Goal: Transaction & Acquisition: Purchase product/service

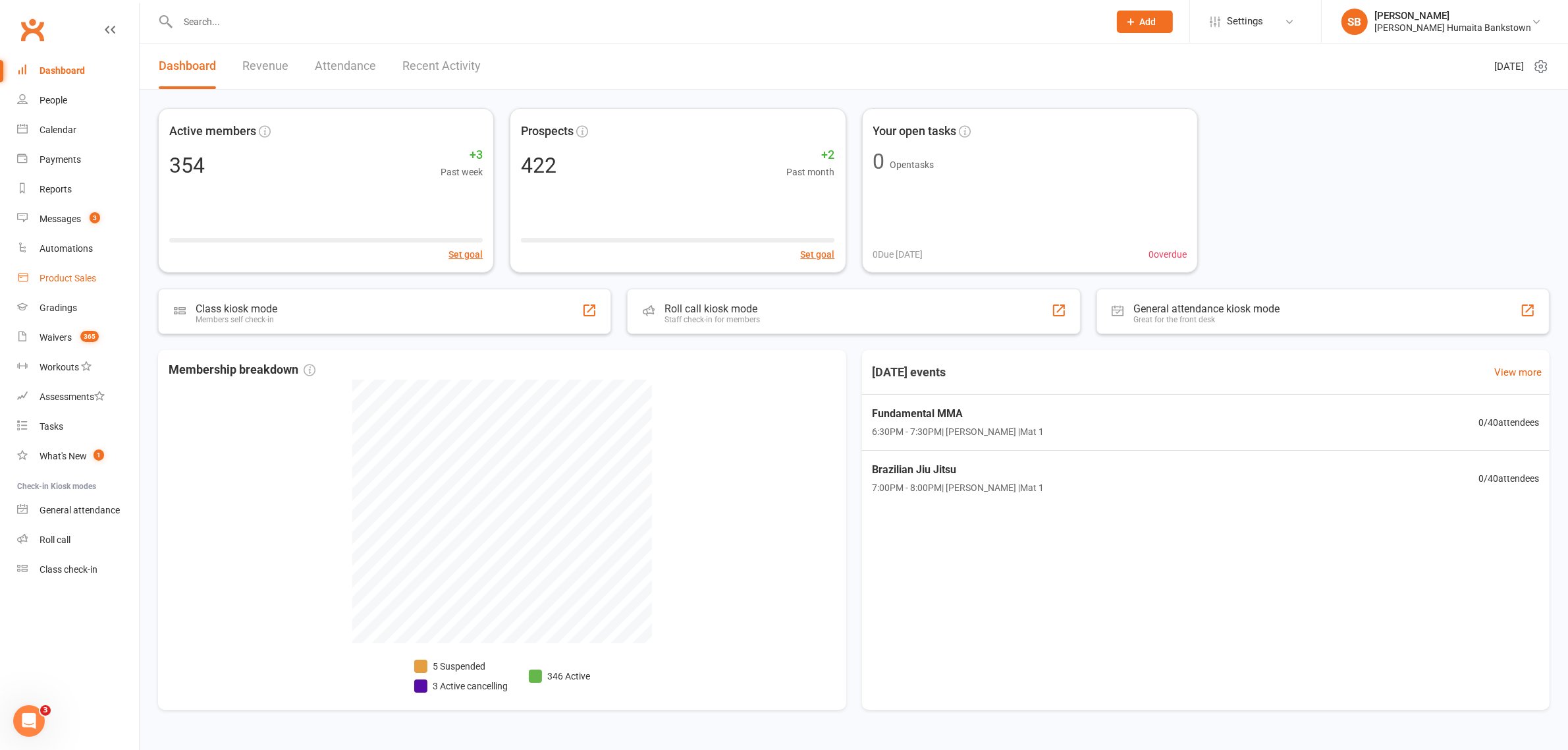
click at [63, 267] on link "Product Sales" at bounding box center [78, 279] width 122 height 30
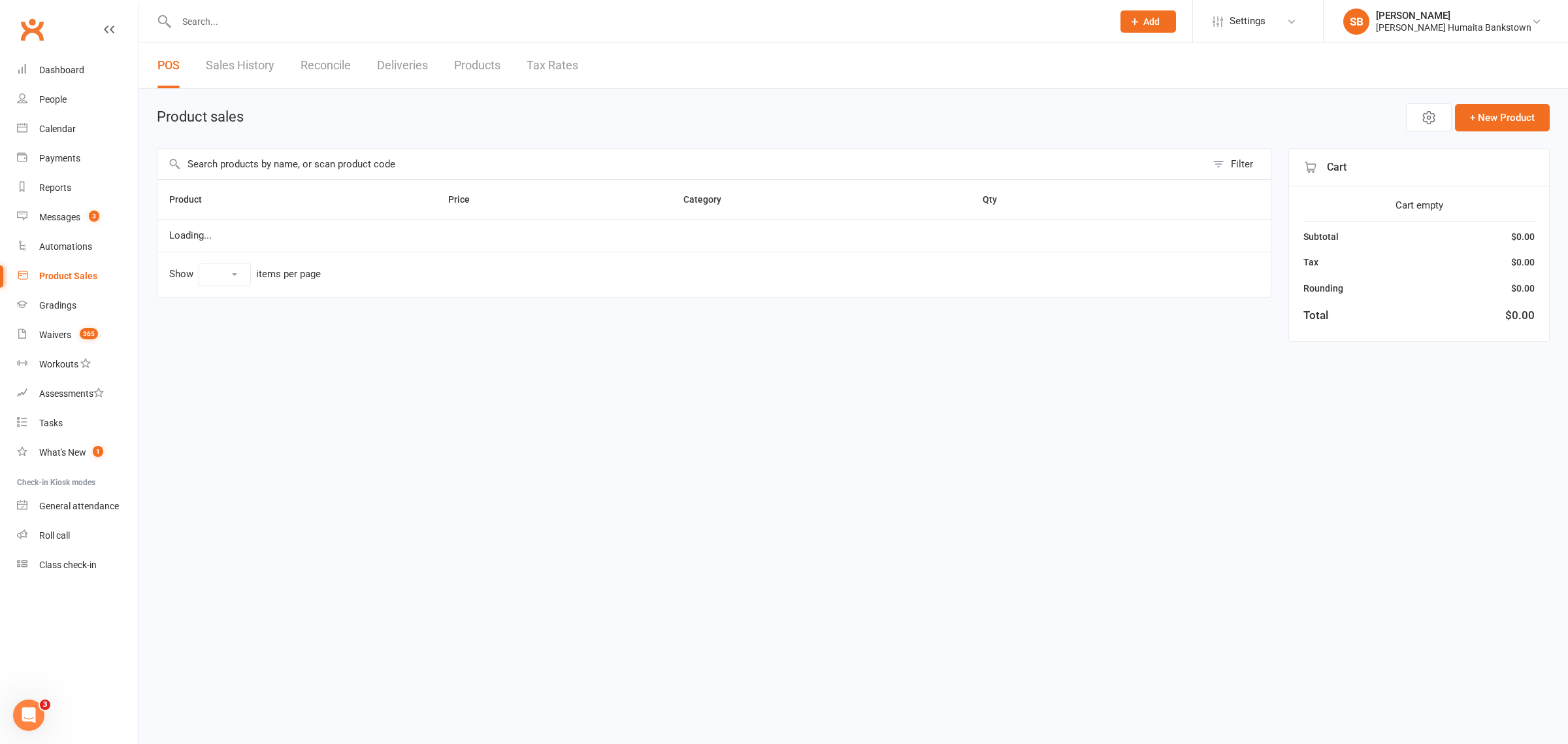
select select "100"
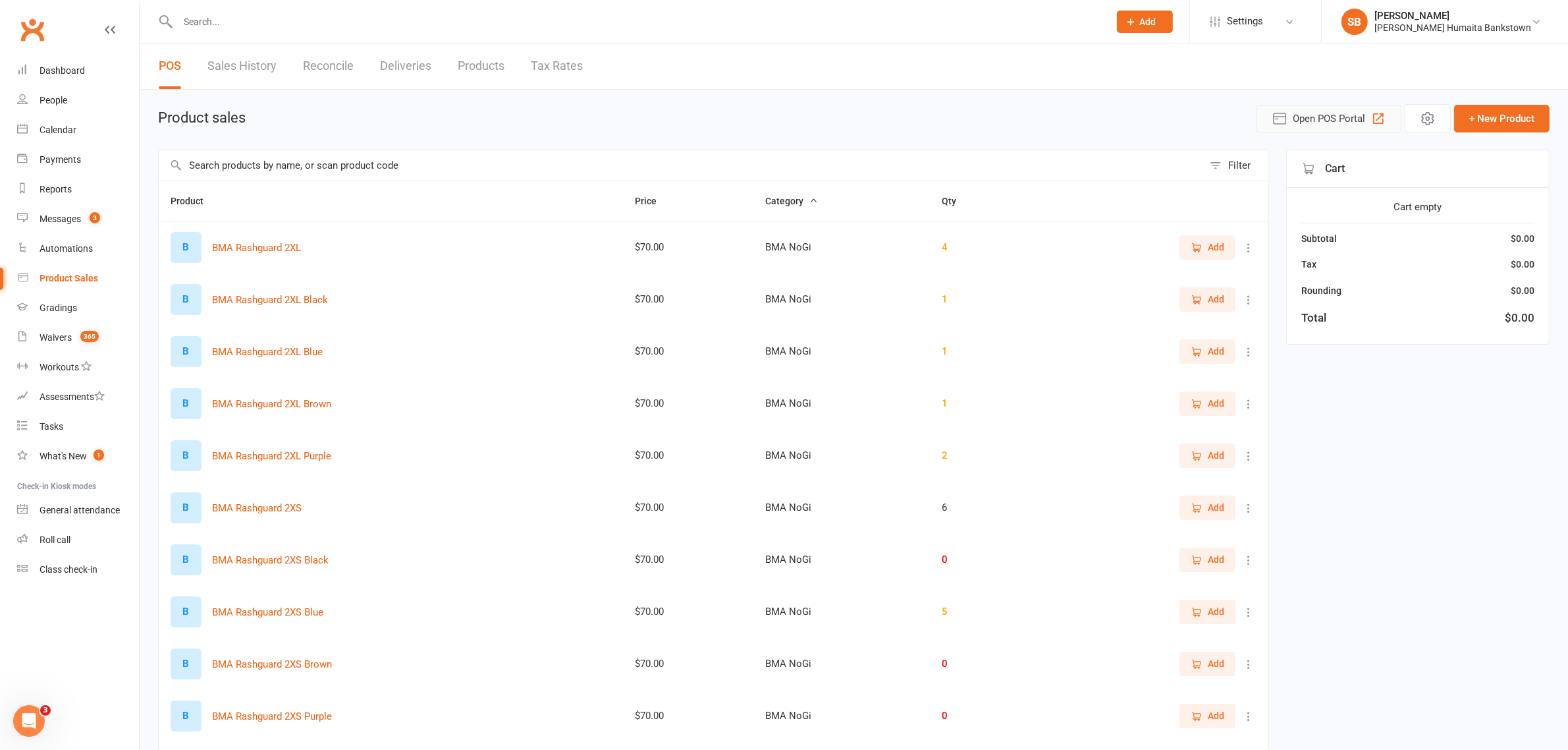
click at [1289, 113] on button "Open POS Portal" at bounding box center [1329, 118] width 145 height 28
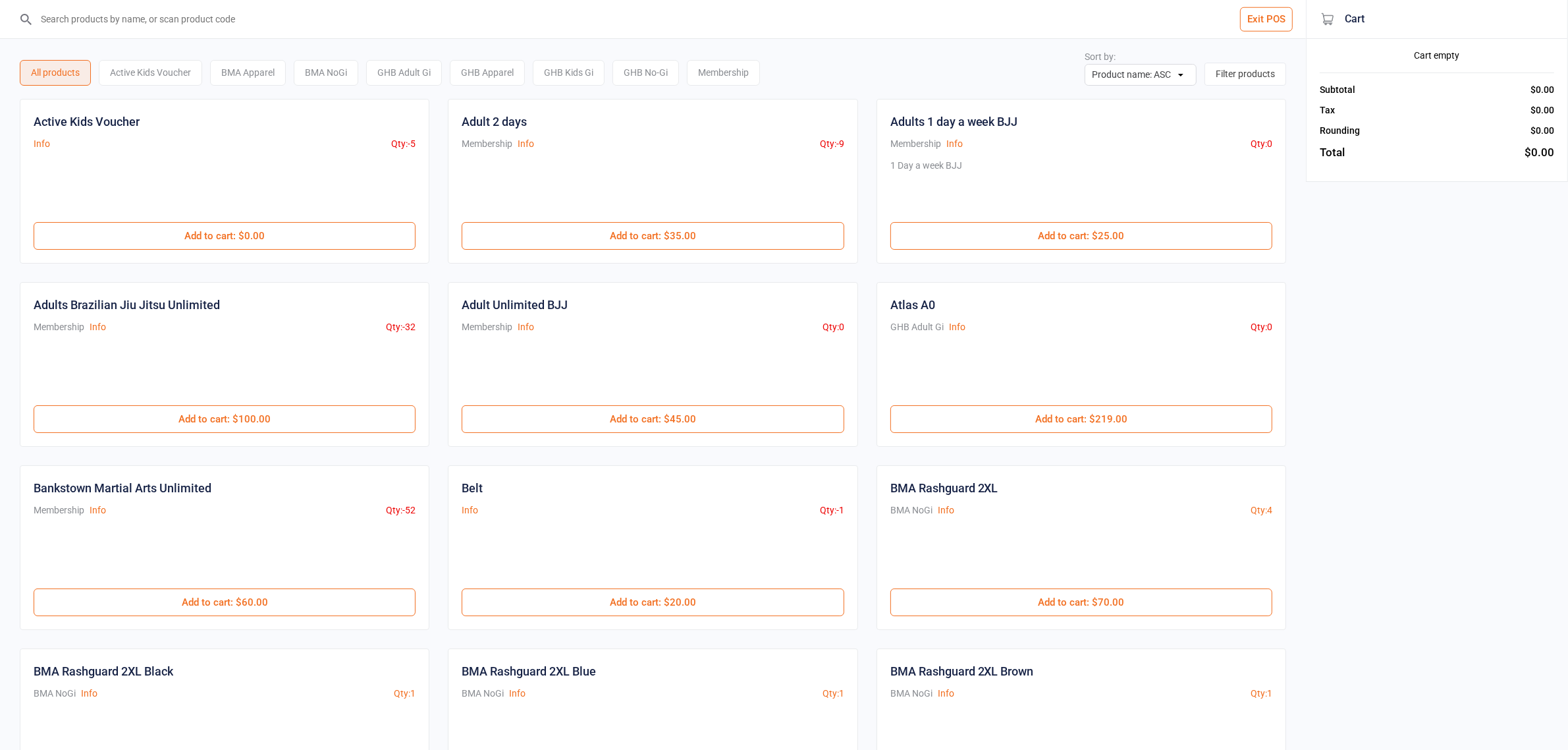
click at [229, 16] on input "search" at bounding box center [660, 19] width 1253 height 38
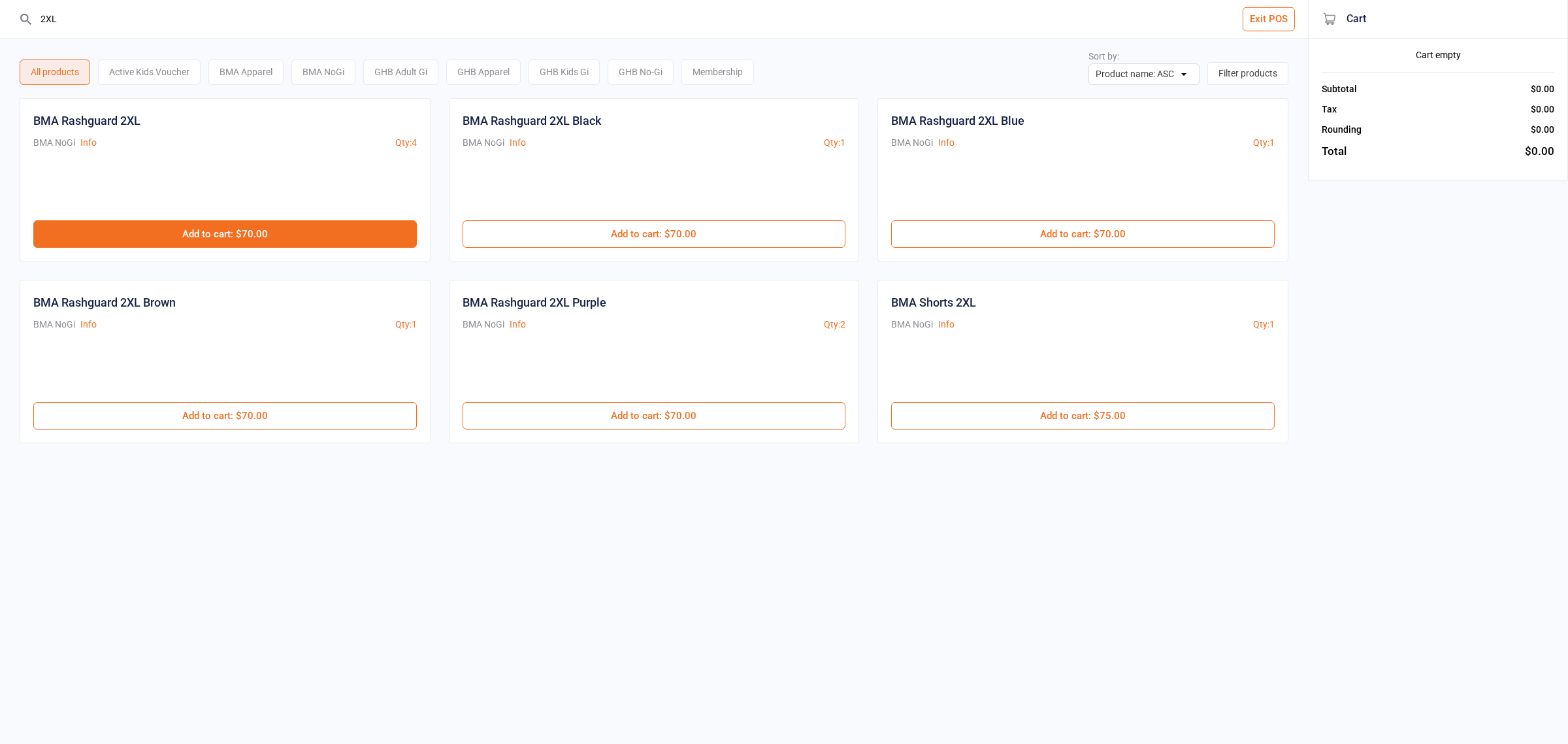
click at [250, 237] on button "Add to cart : $70.00" at bounding box center [225, 233] width 383 height 27
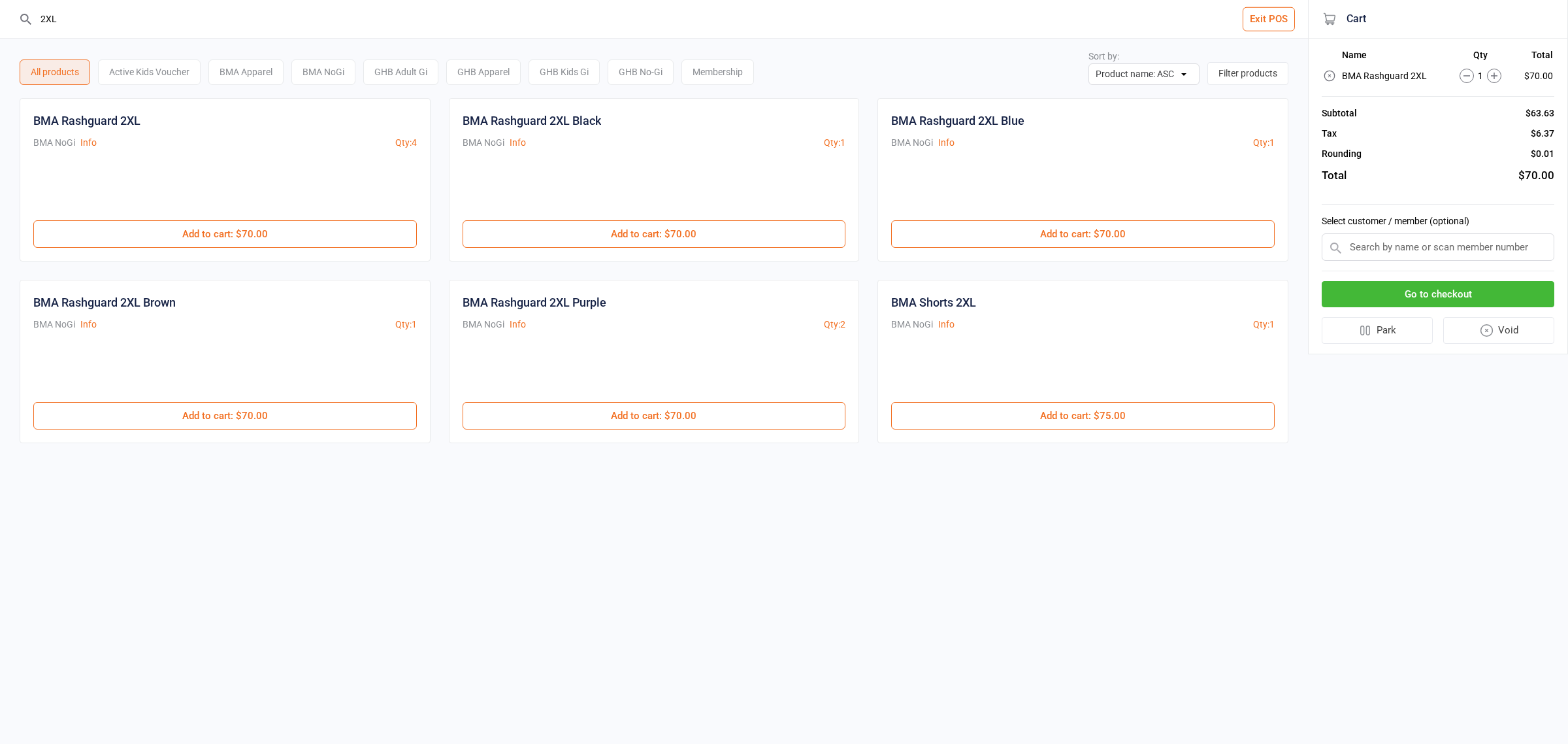
click at [105, 8] on input "2XL" at bounding box center [662, 18] width 1256 height 38
type input "2"
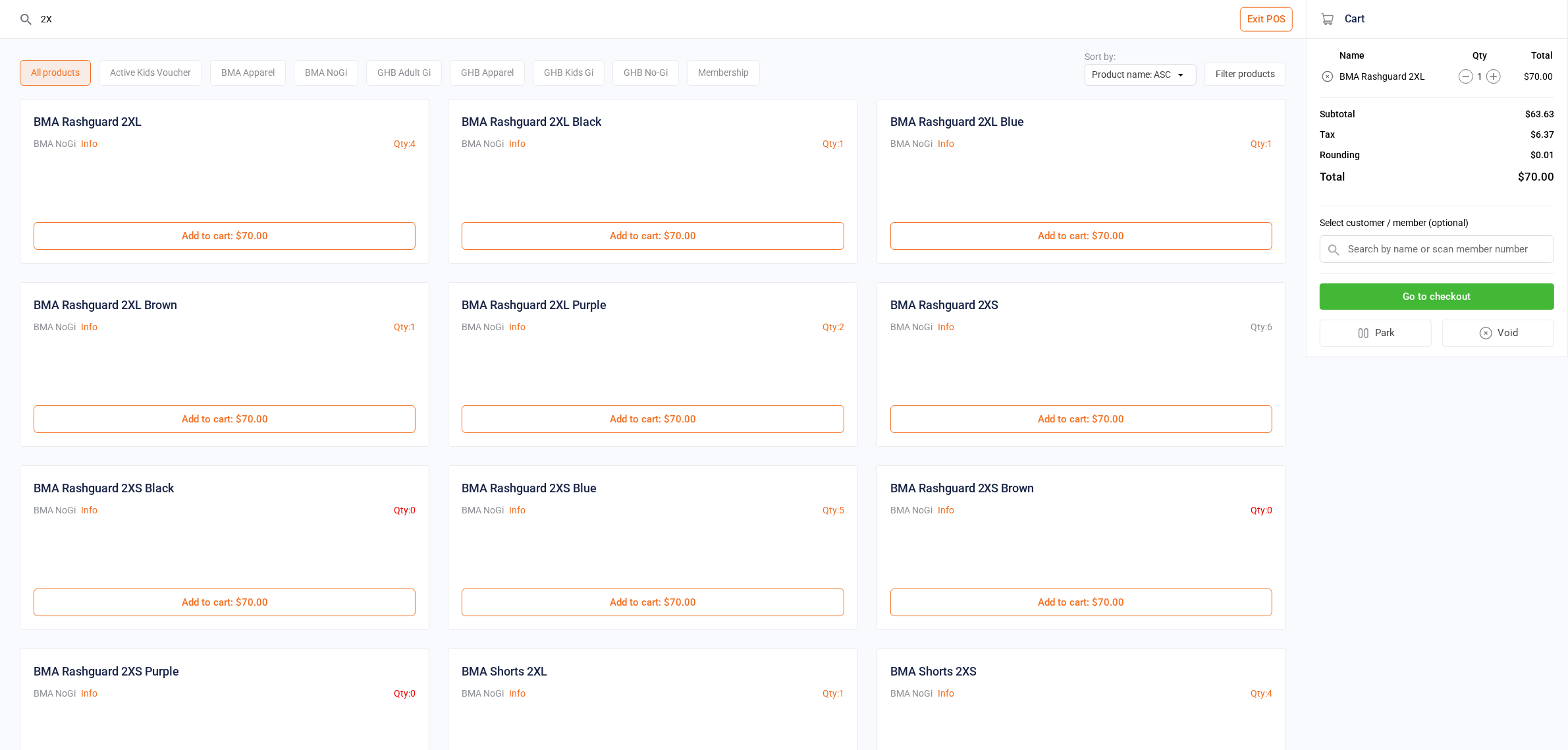
type input "2XL"
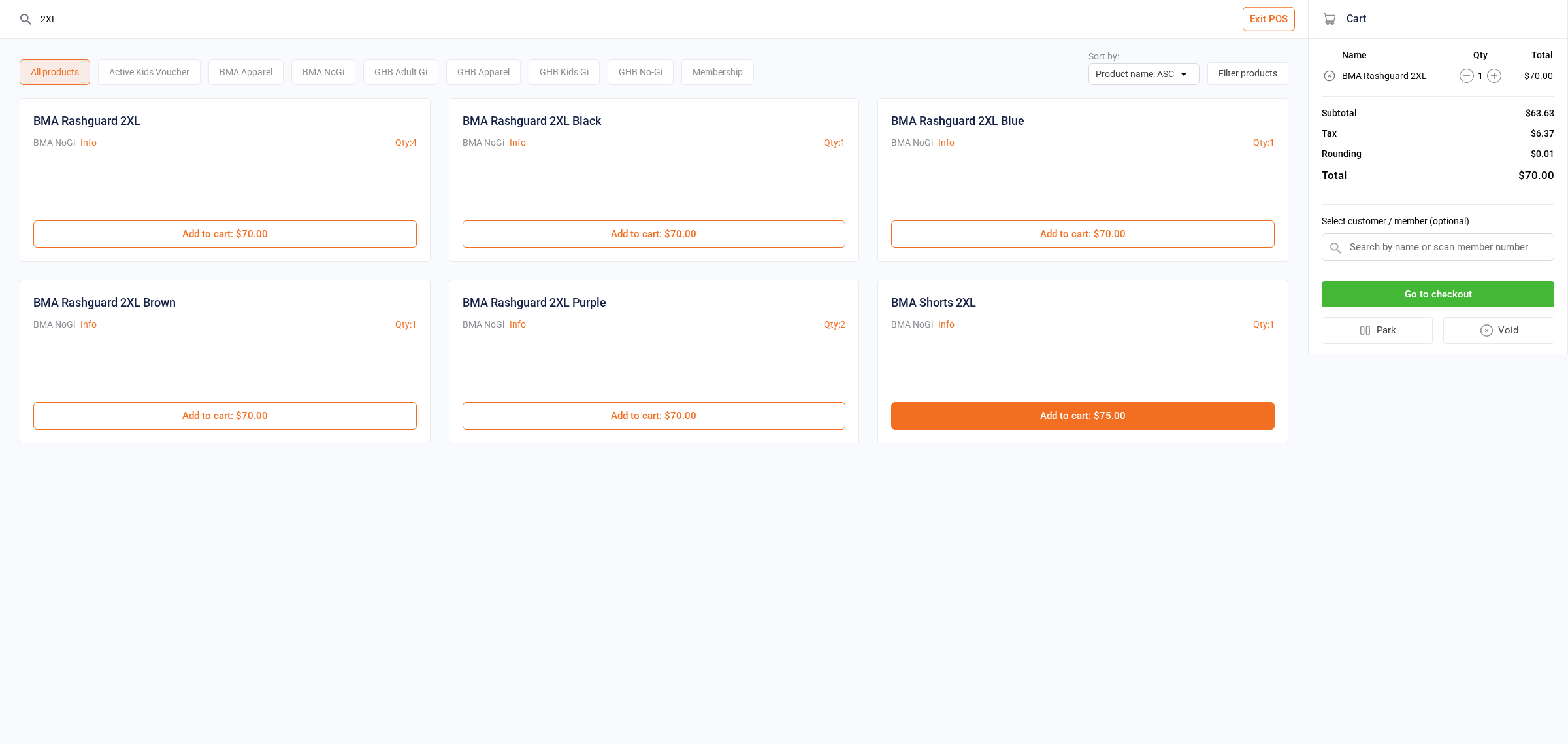
click at [1026, 428] on button "Add to cart : $75.00" at bounding box center [1083, 415] width 383 height 27
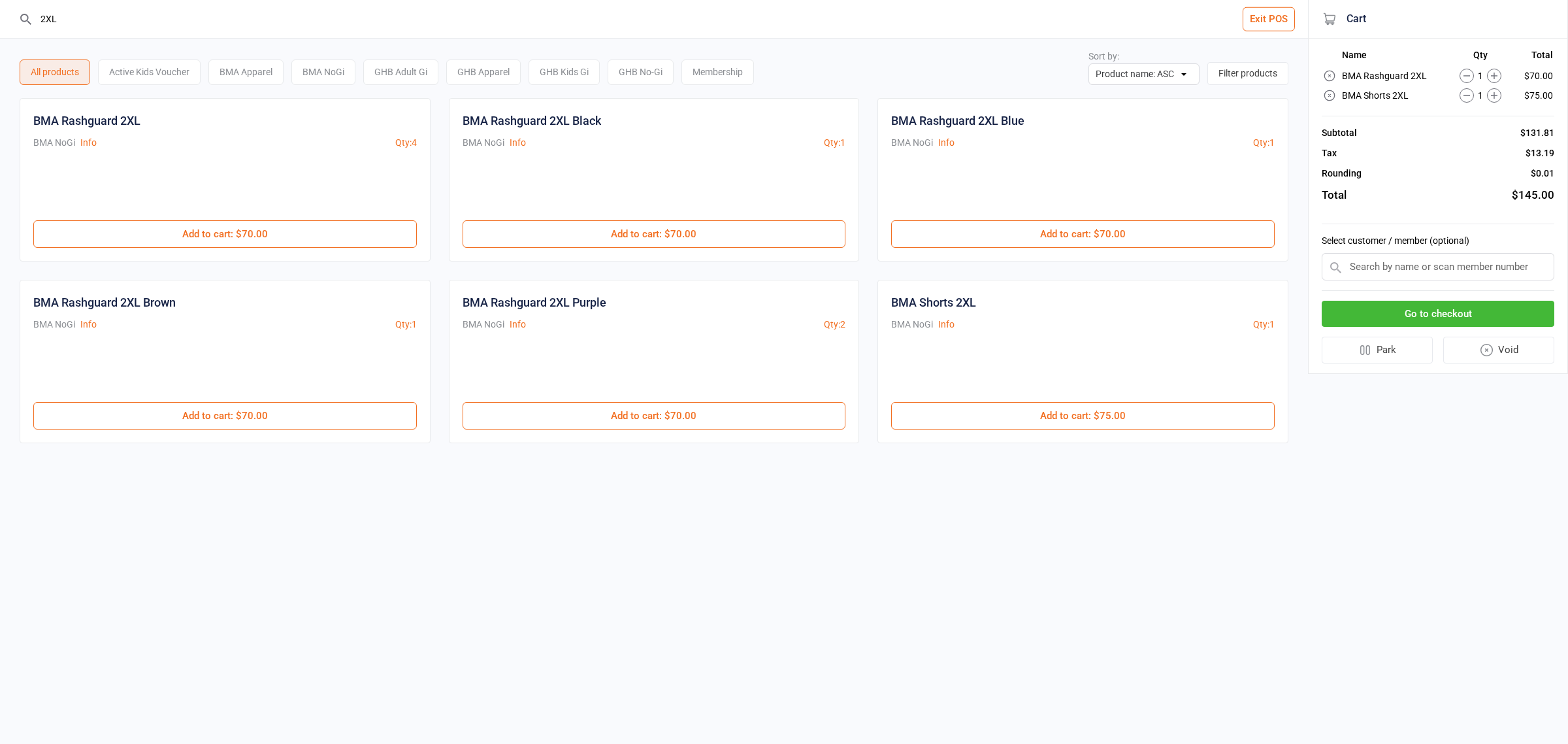
click at [1373, 309] on button "Go to checkout" at bounding box center [1438, 314] width 233 height 27
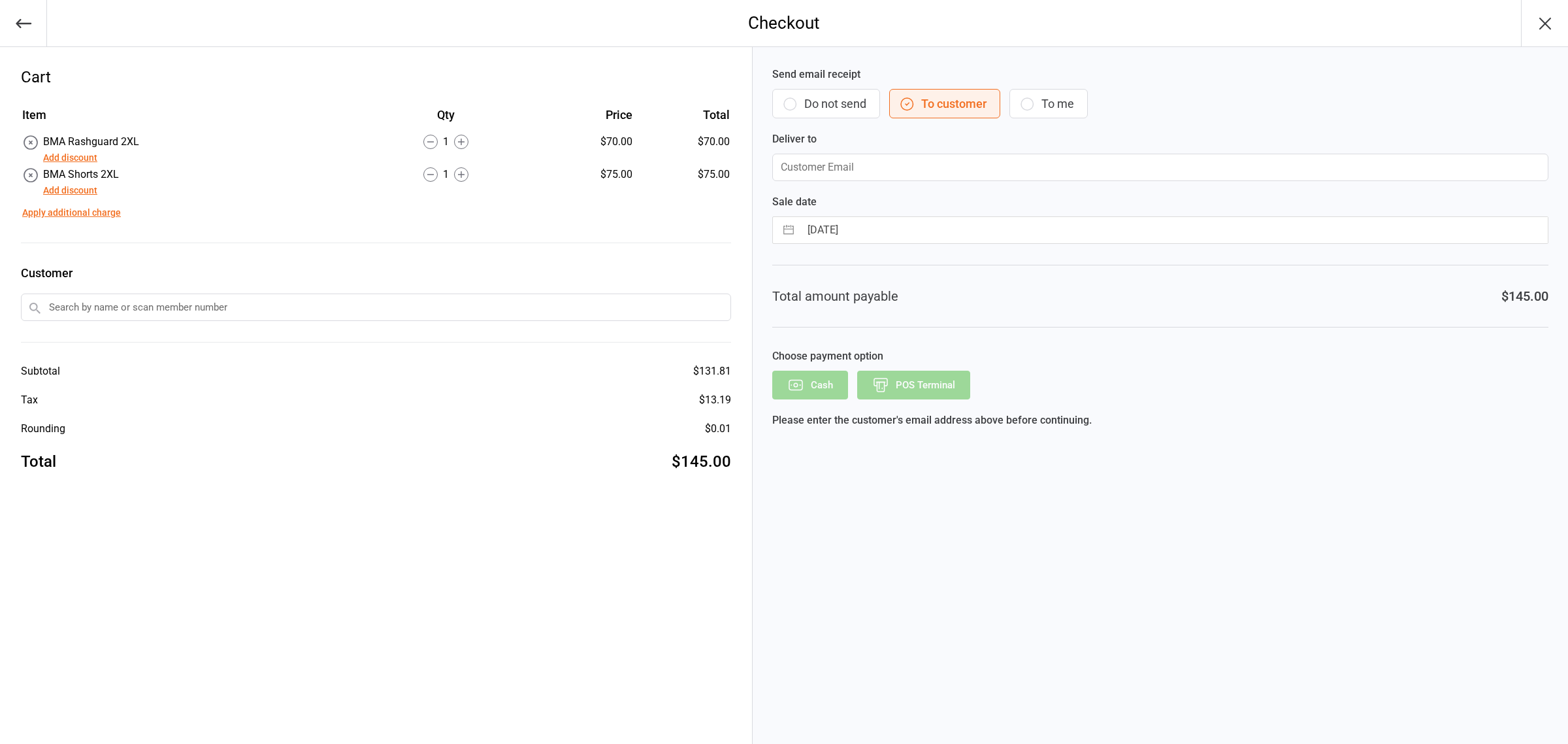
click at [93, 154] on button "Add discount" at bounding box center [69, 157] width 54 height 14
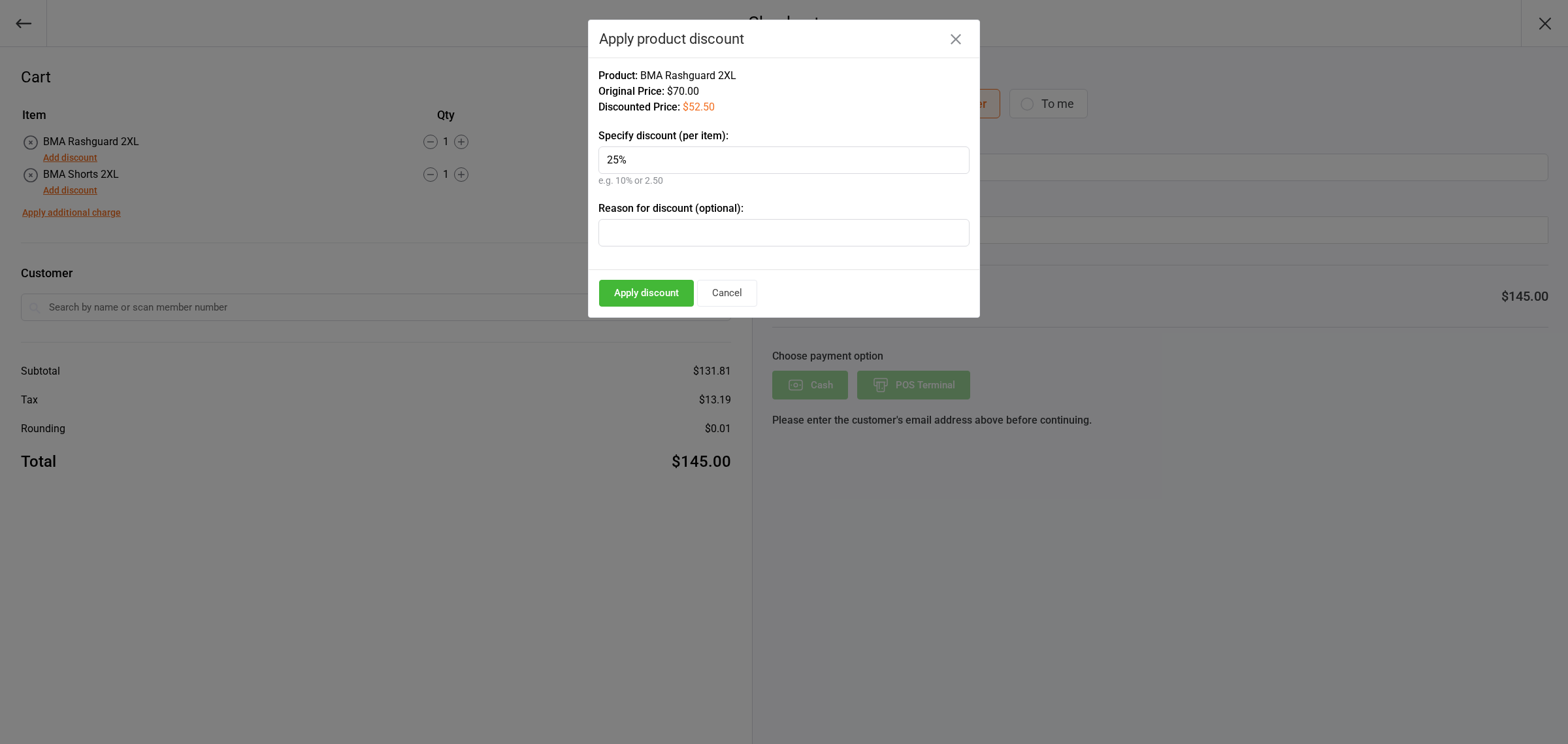
type input "25%"
click at [661, 289] on button "Apply discount" at bounding box center [646, 293] width 95 height 27
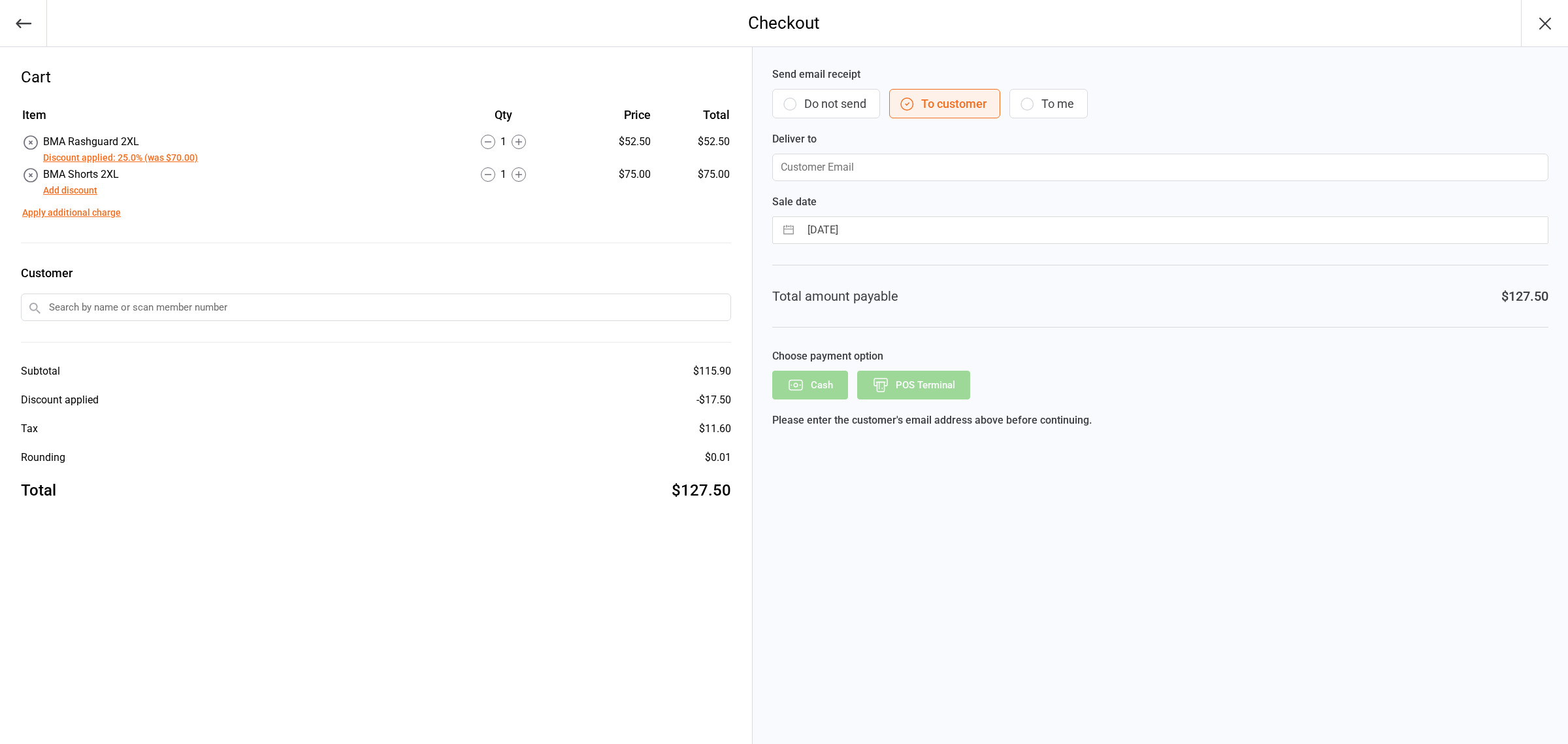
click at [72, 190] on button "Add discount" at bounding box center [69, 191] width 54 height 14
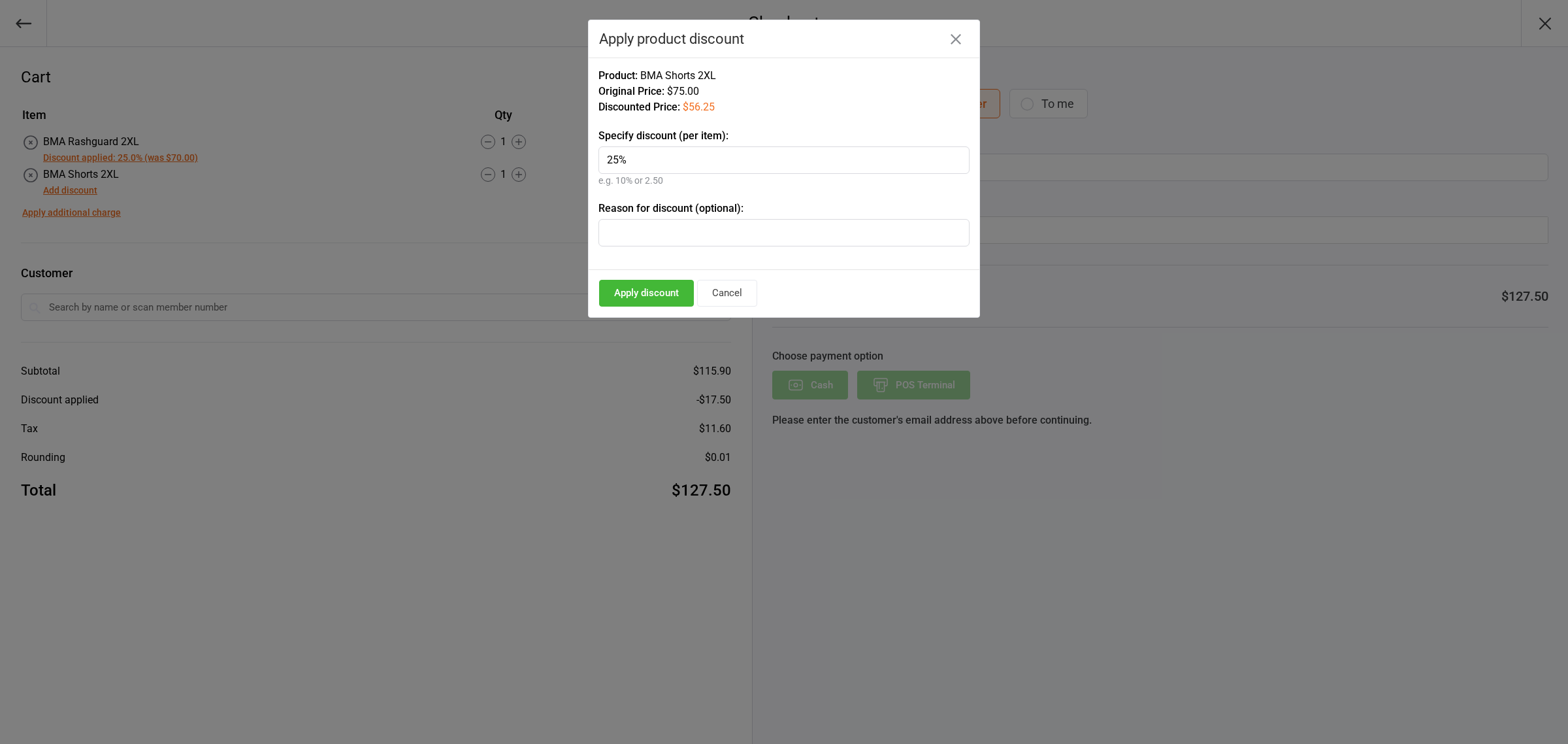
type input "25%"
click at [673, 286] on button "Apply discount" at bounding box center [646, 293] width 95 height 27
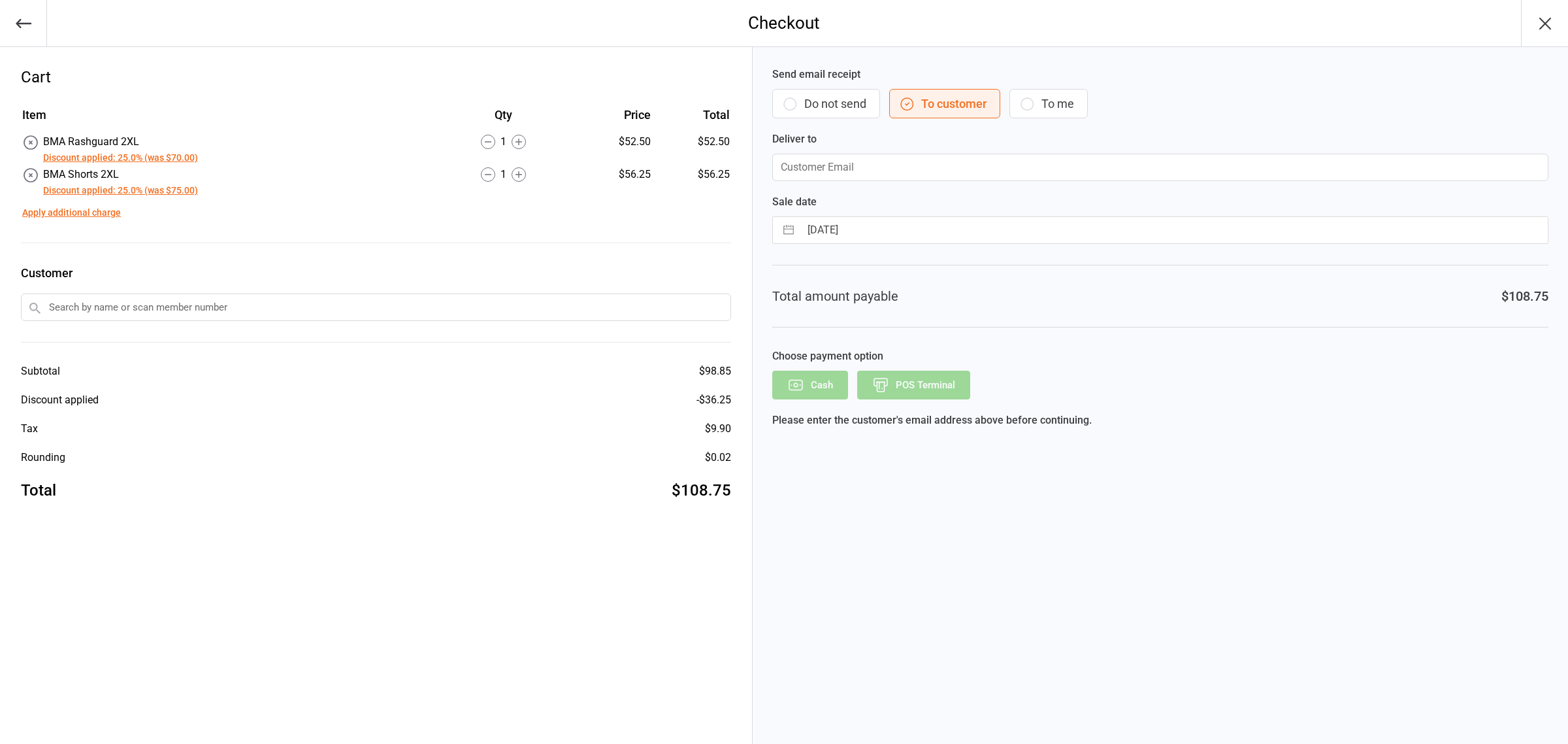
click at [154, 298] on input "text" at bounding box center [376, 307] width 711 height 27
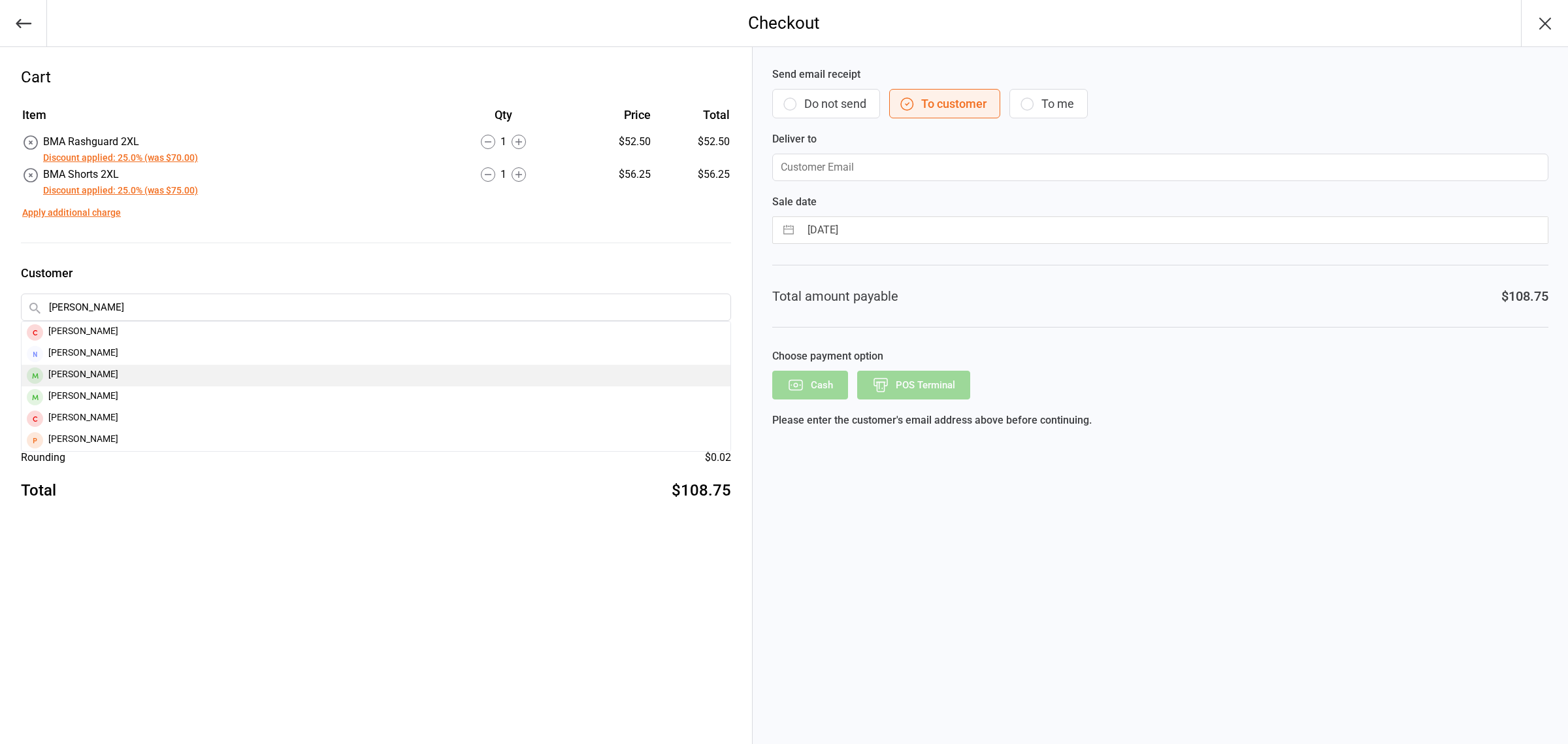
type input "IBRAHIM AL"
click at [108, 373] on div "Ibrahim Alafate" at bounding box center [376, 375] width 709 height 21
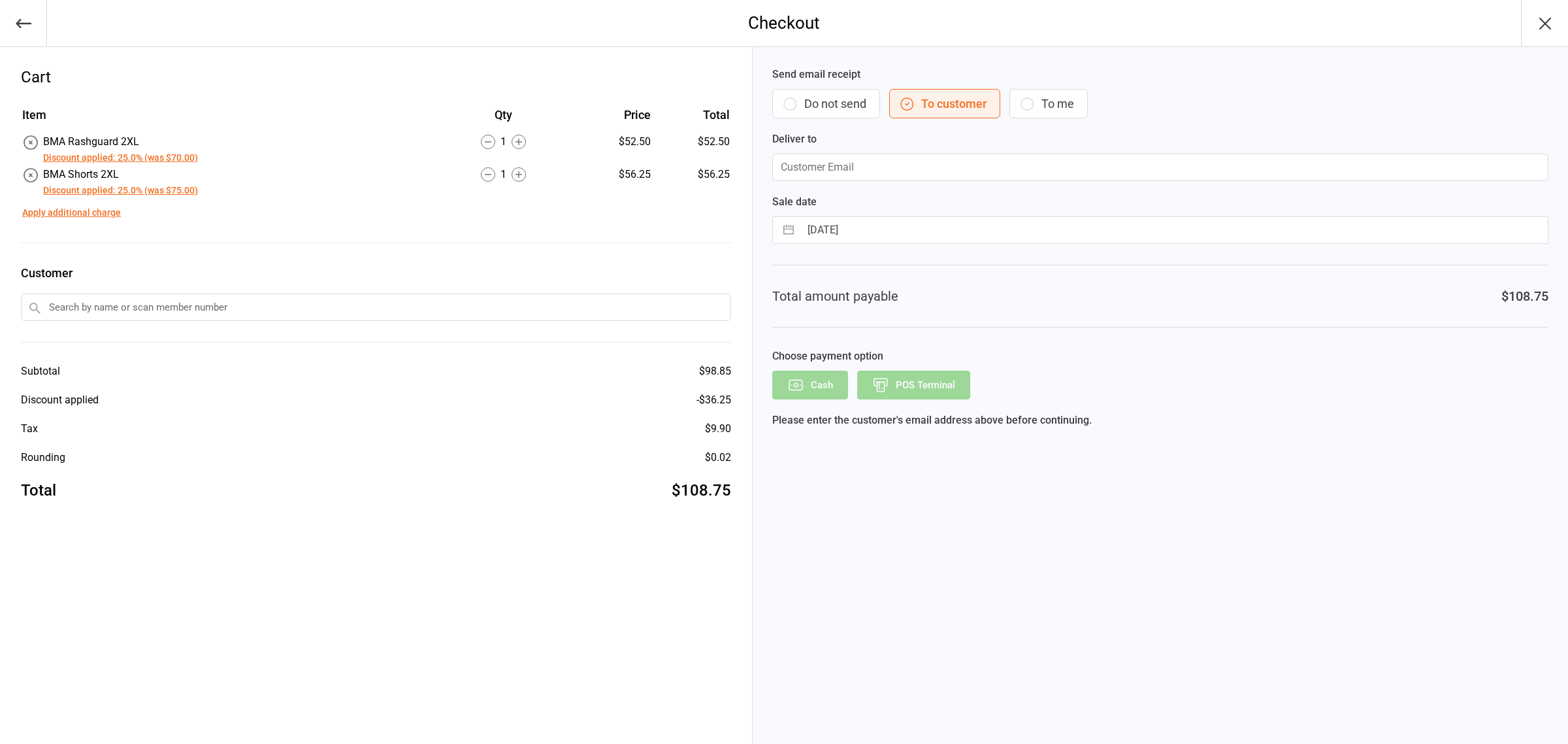
type input "Zha444@hotmail.com"
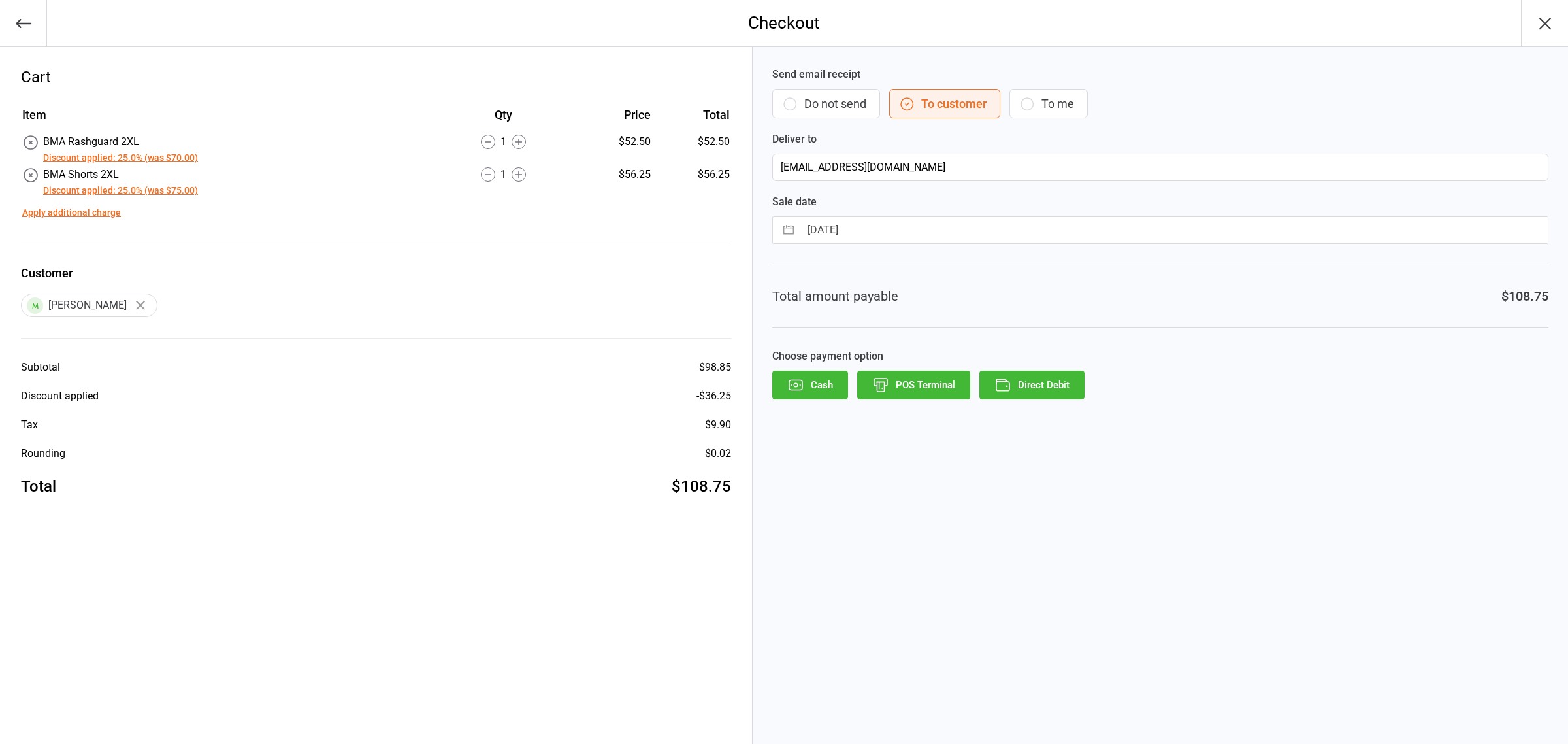
click at [828, 386] on button "Cash" at bounding box center [810, 385] width 76 height 29
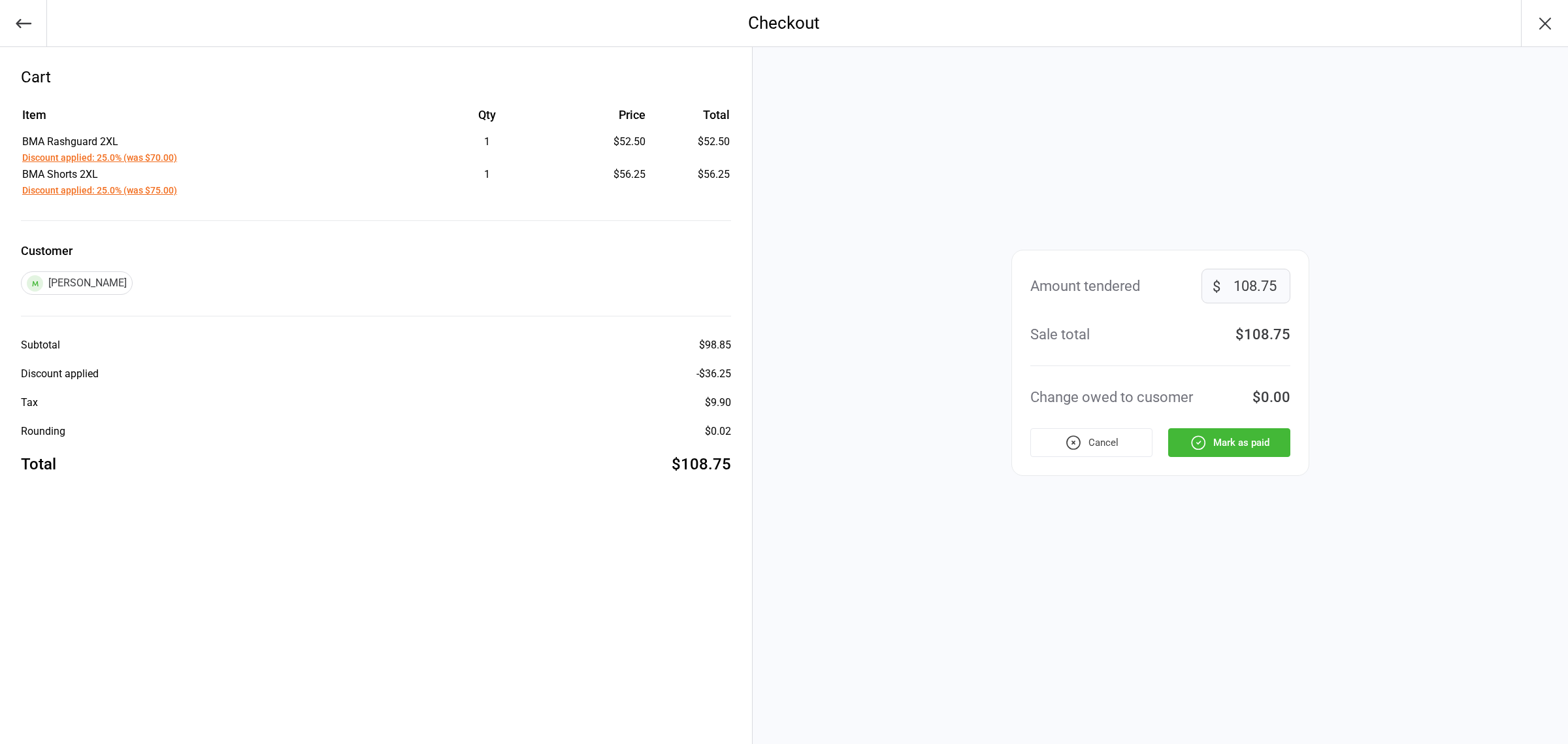
click at [1225, 445] on button "Mark as paid" at bounding box center [1229, 442] width 122 height 29
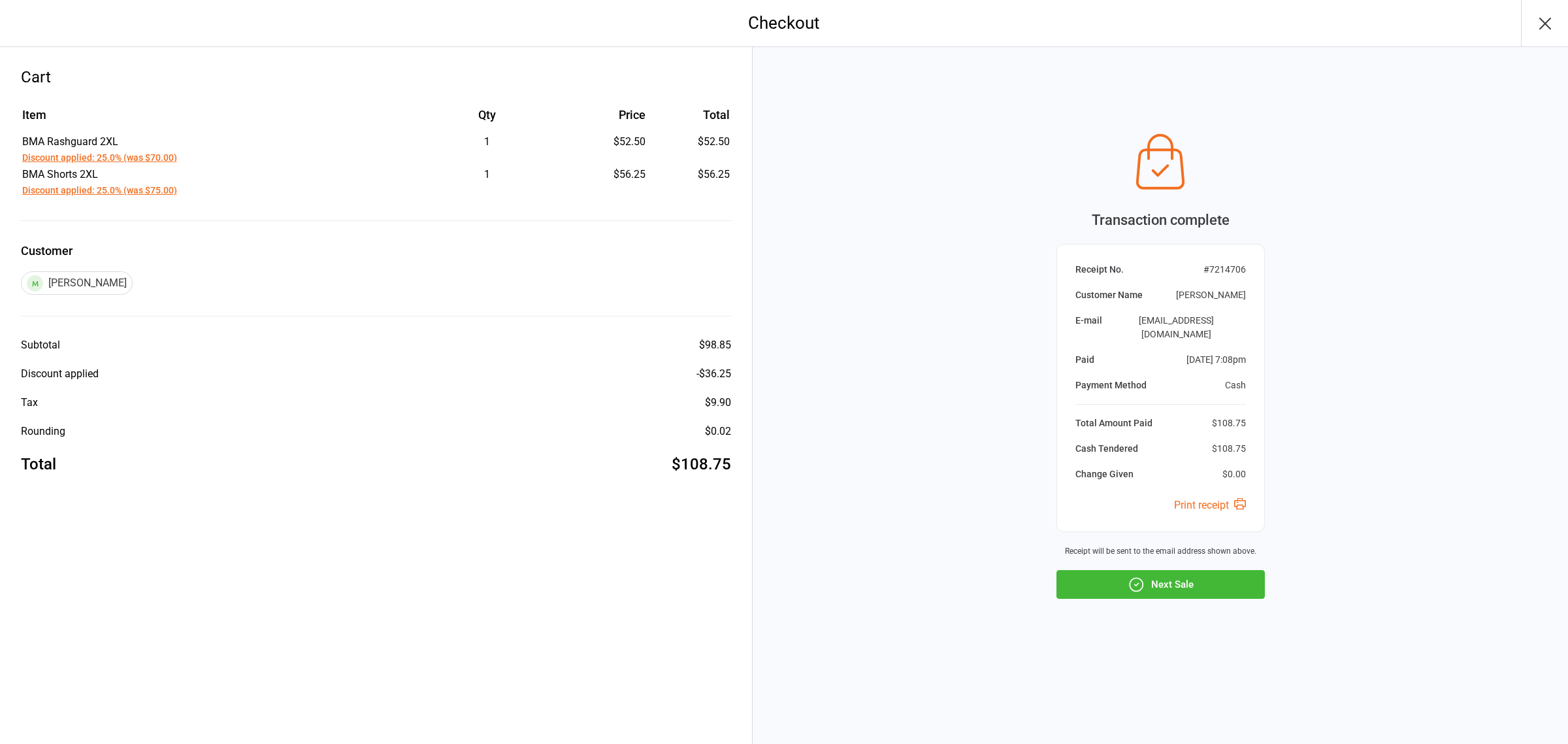
click at [1142, 579] on icon "button" at bounding box center [1136, 584] width 13 height 13
